Goal: Find contact information: Find contact information

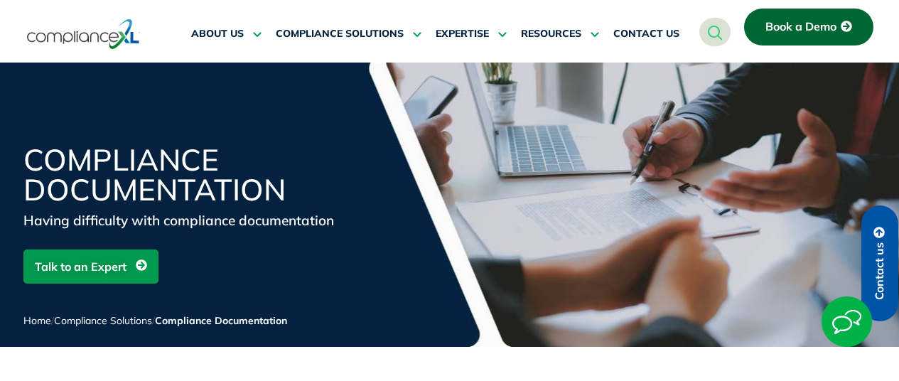
click at [653, 31] on span "CONTACT US" at bounding box center [646, 34] width 66 height 13
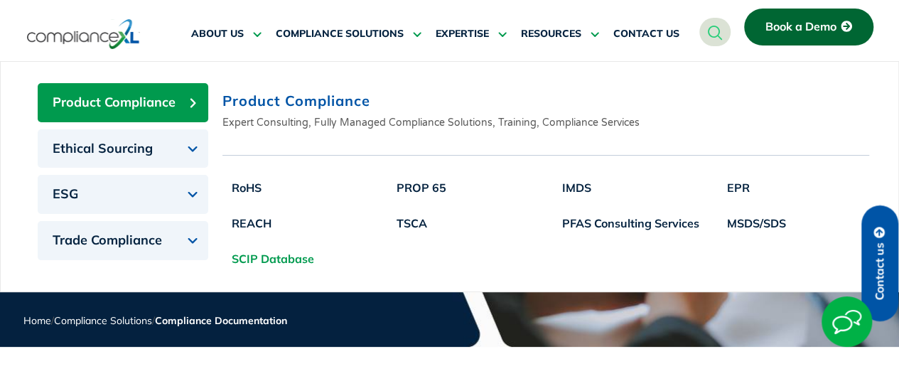
click at [280, 259] on link "SCIP Database" at bounding box center [272, 259] width 101 height 36
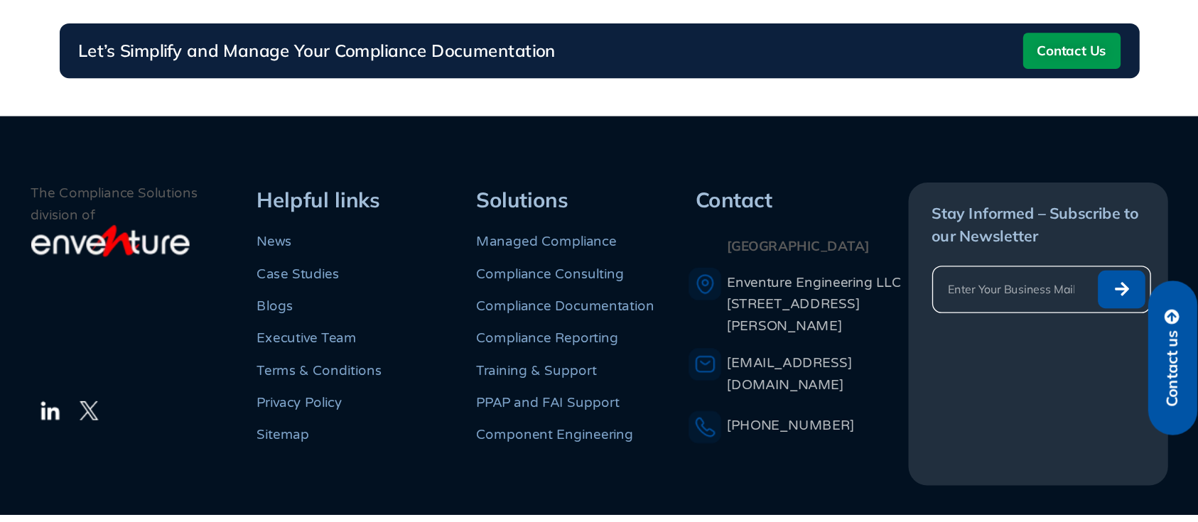
scroll to position [1605, 0]
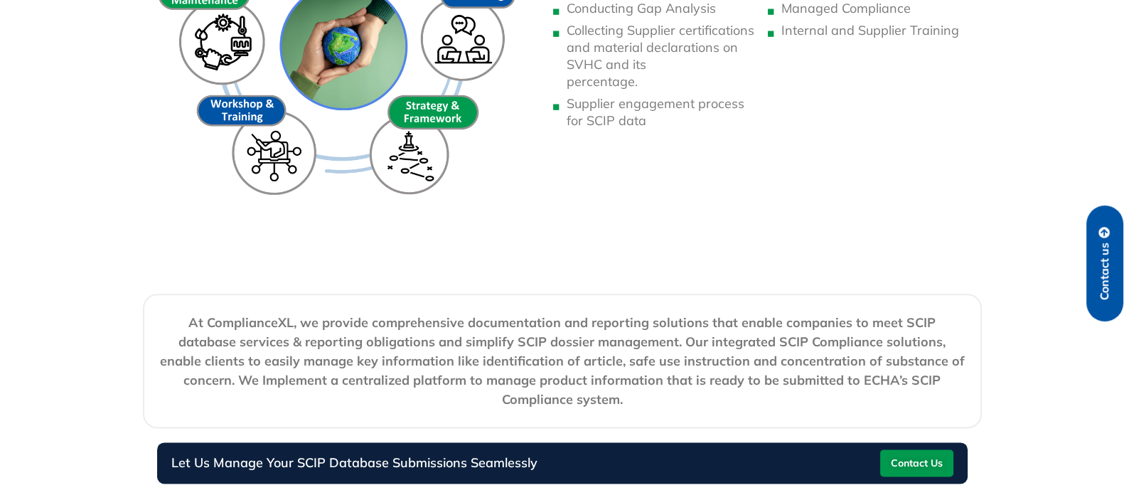
scroll to position [2594, 0]
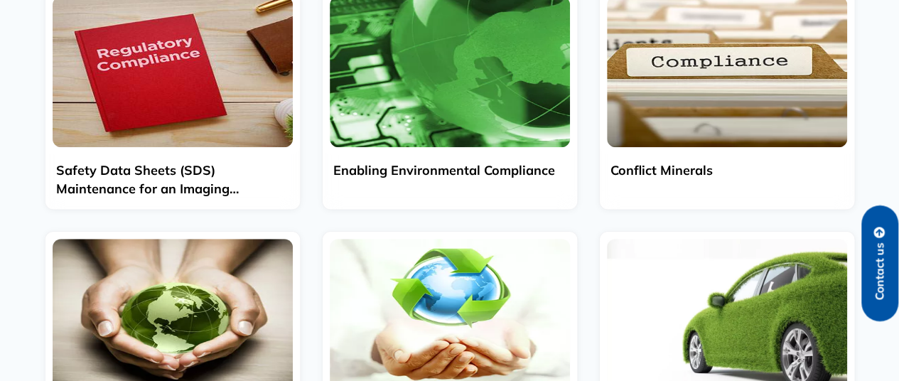
scroll to position [142, 0]
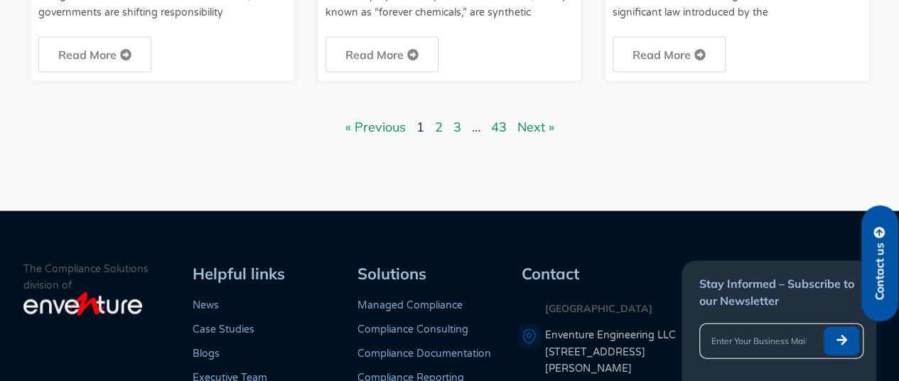
scroll to position [1644, 0]
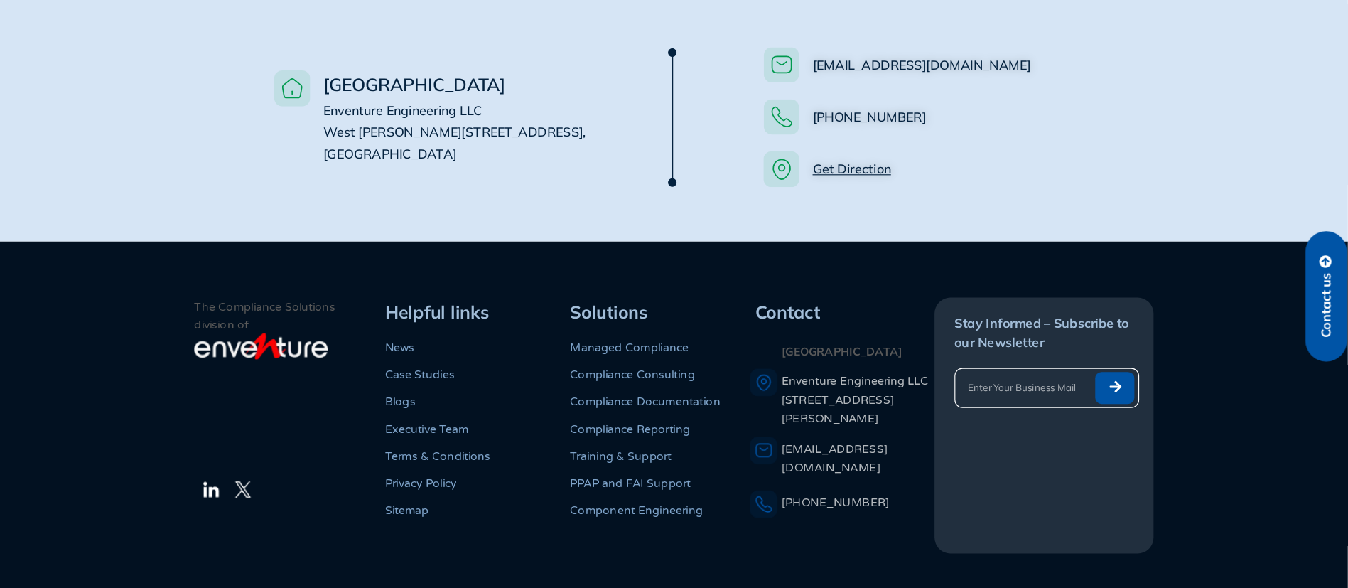
scroll to position [1086, 0]
